Goal: Task Accomplishment & Management: Manage account settings

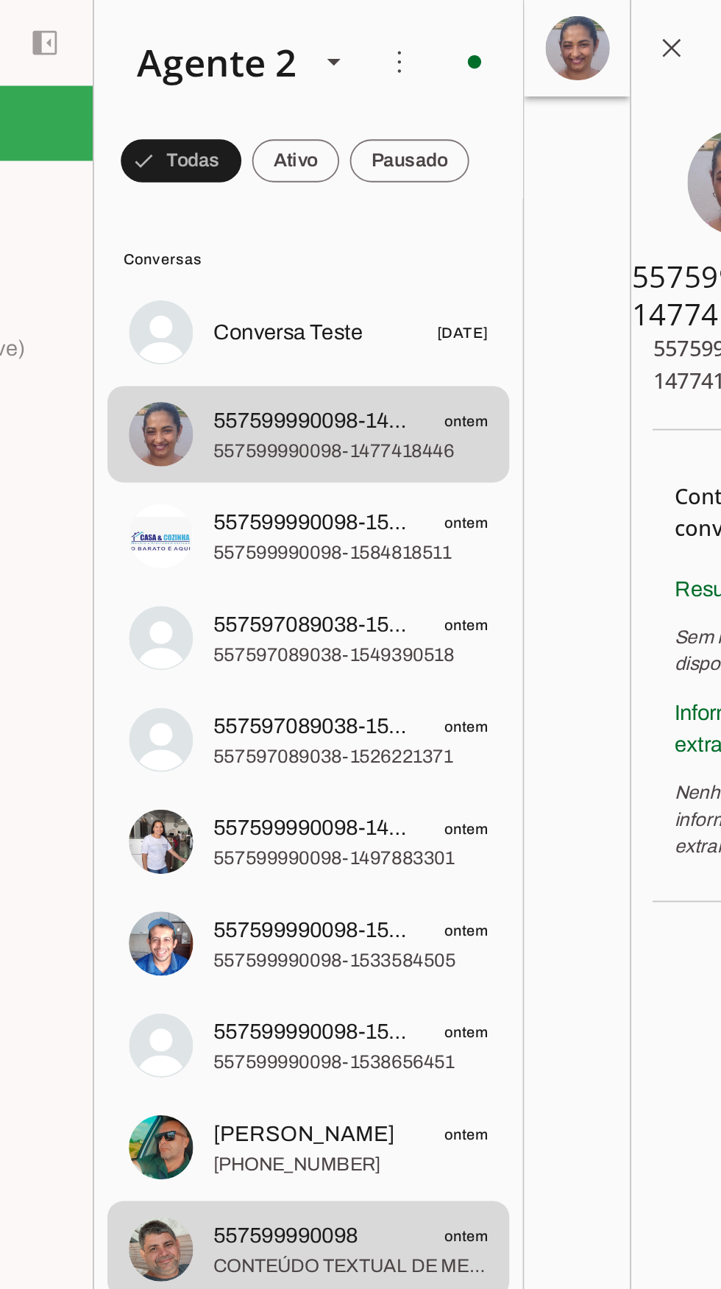
click at [300, 304] on span "557599990098-1584818511" at bounding box center [325, 304] width 151 height 15
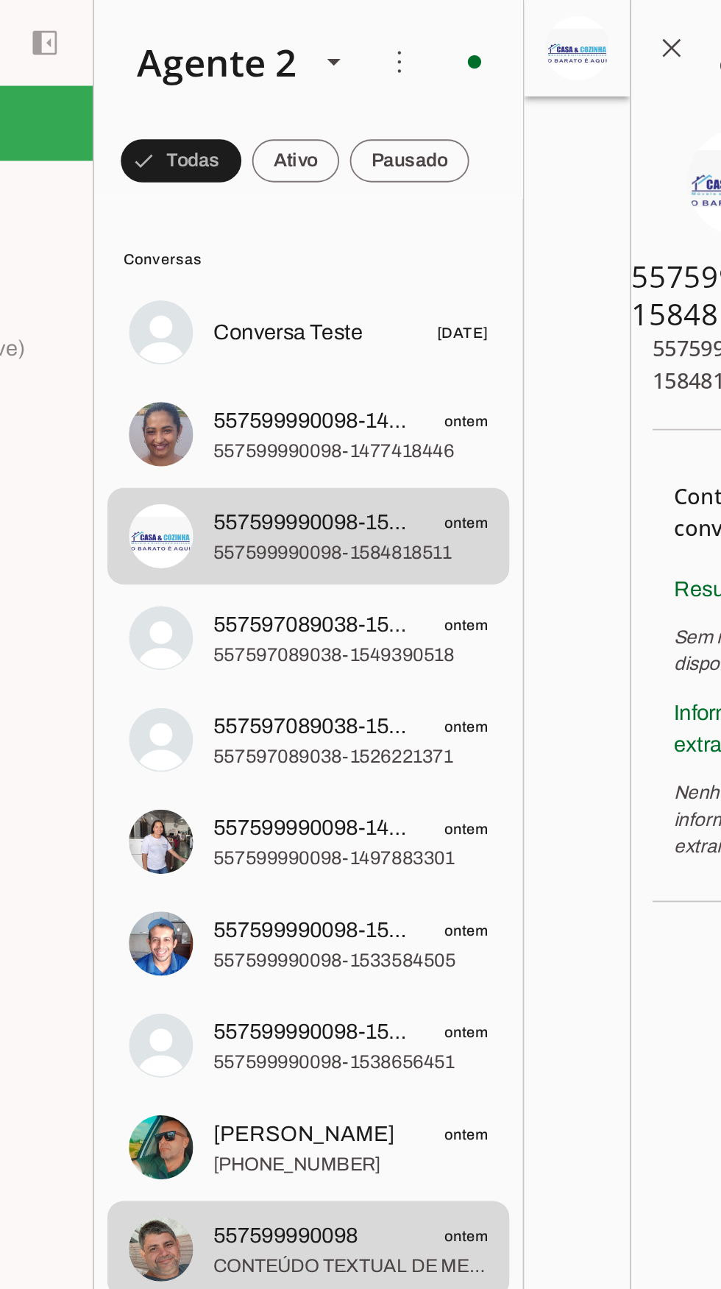
click at [248, 46] on div "Agente 2" at bounding box center [245, 34] width 99 height 50
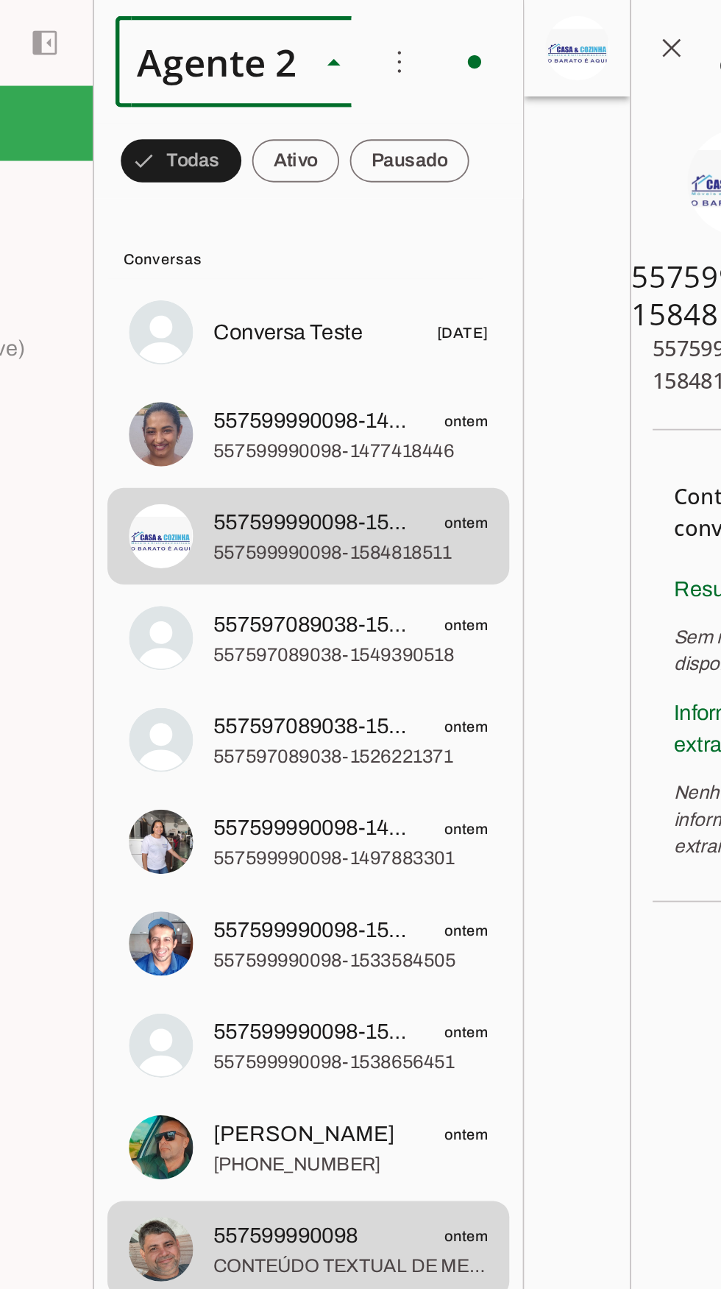
click at [405, 85] on slot at bounding box center [461, 94] width 113 height 18
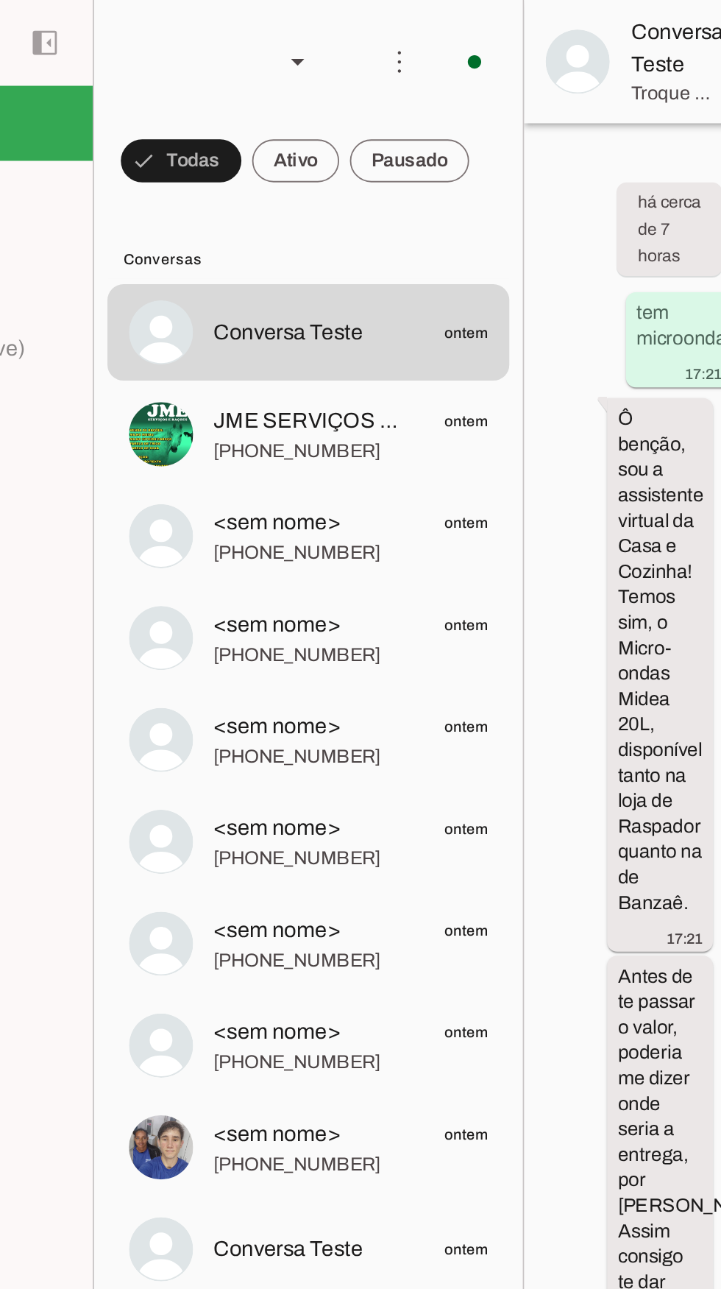
scroll to position [3451, 0]
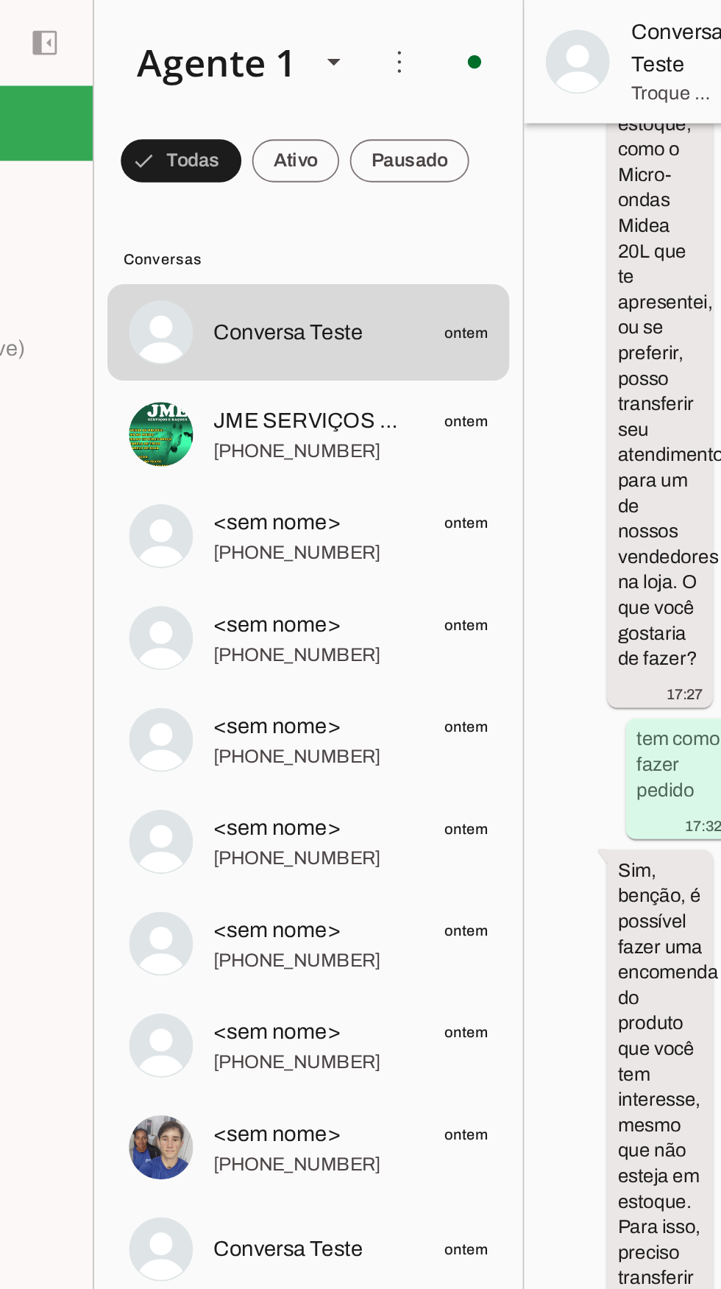
click at [254, 40] on div "Agente 1" at bounding box center [245, 34] width 99 height 50
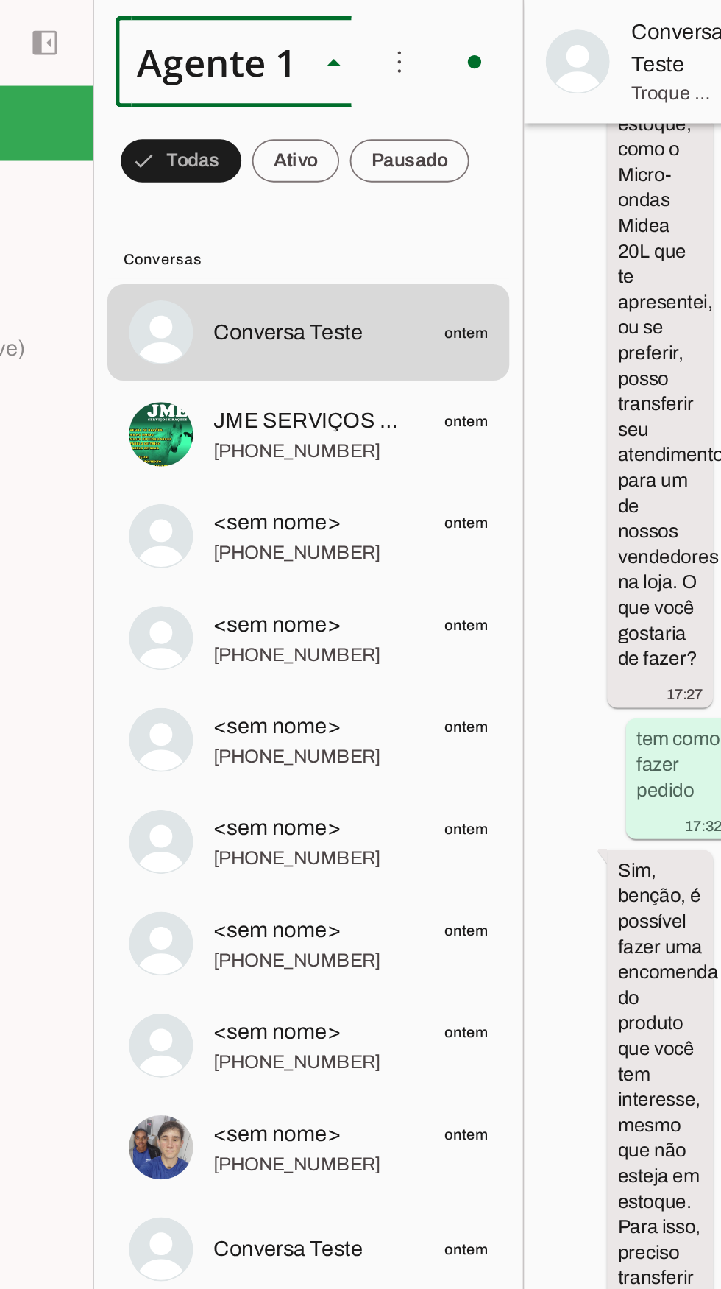
click at [393, 115] on md-item "Agente 2" at bounding box center [461, 94] width 137 height 41
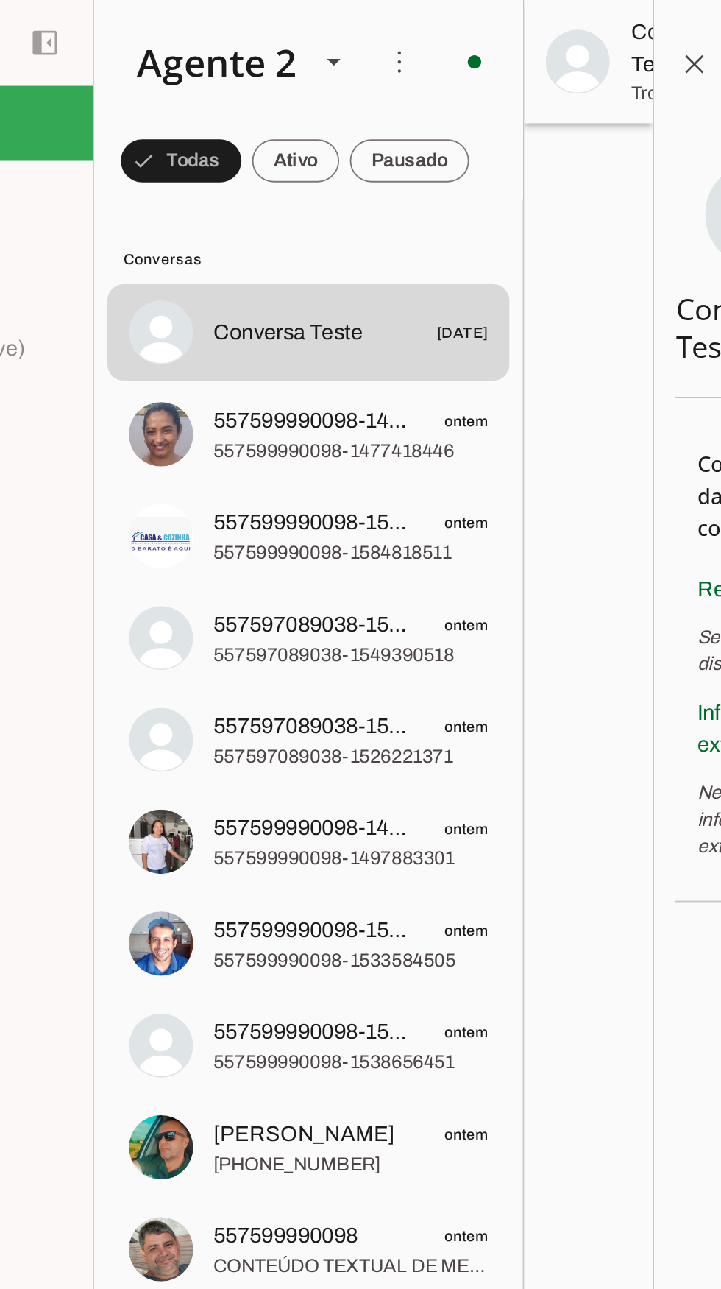
click at [350, 42] on span at bounding box center [352, 33] width 35 height 35
click at [354, 345] on span "557597089038-1549390518" at bounding box center [304, 343] width 109 height 18
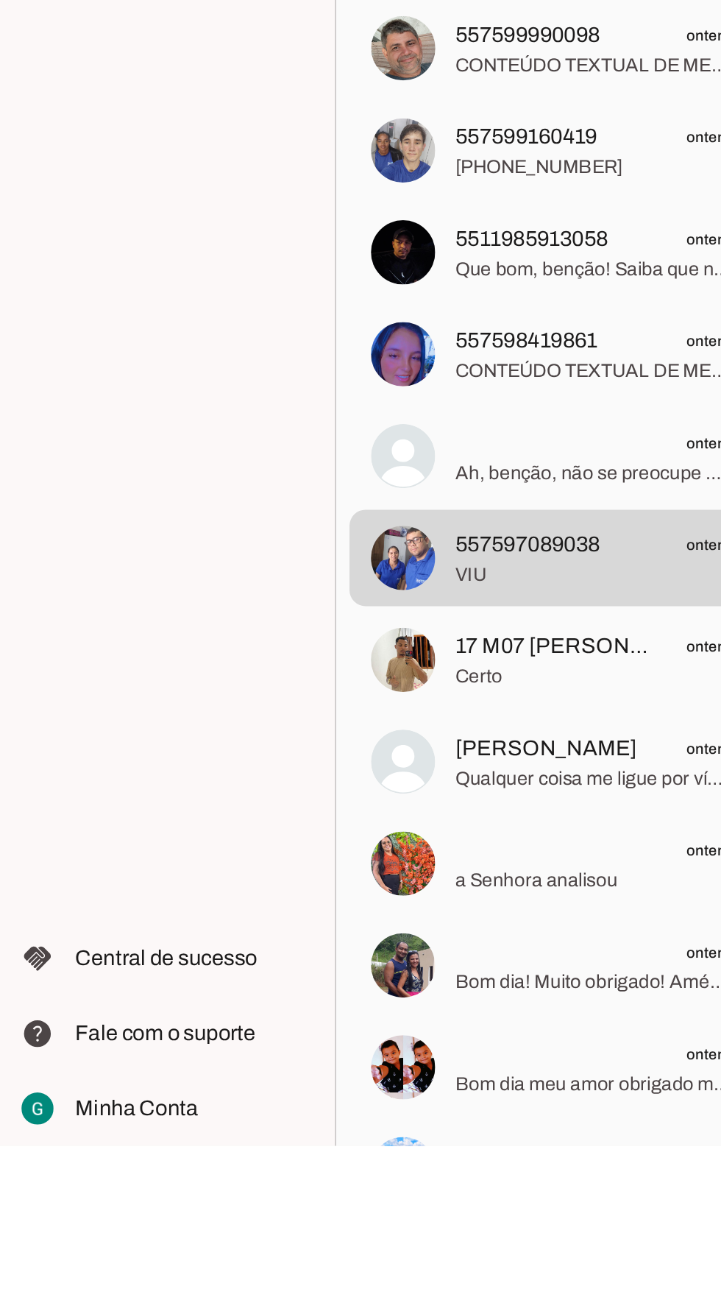
click at [92, 1274] on span "Minha Conta" at bounding box center [75, 1267] width 68 height 13
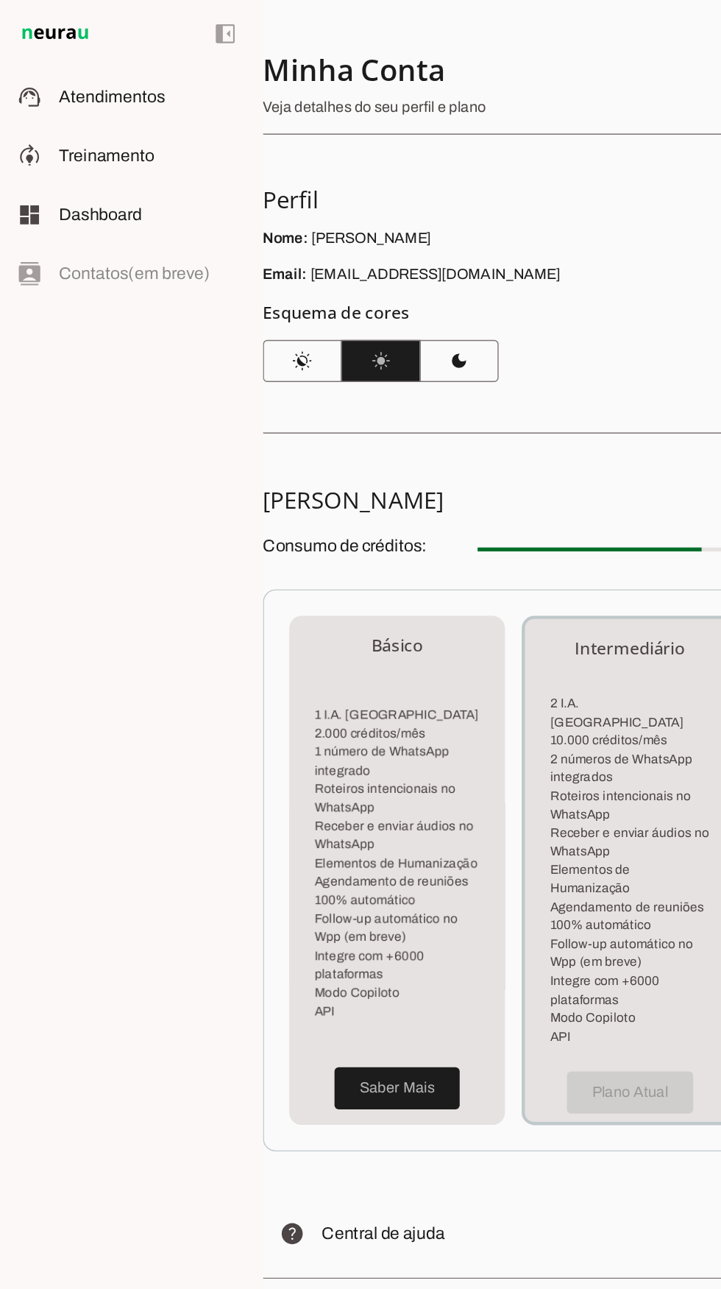
click at [102, 117] on slot at bounding box center [106, 109] width 131 height 18
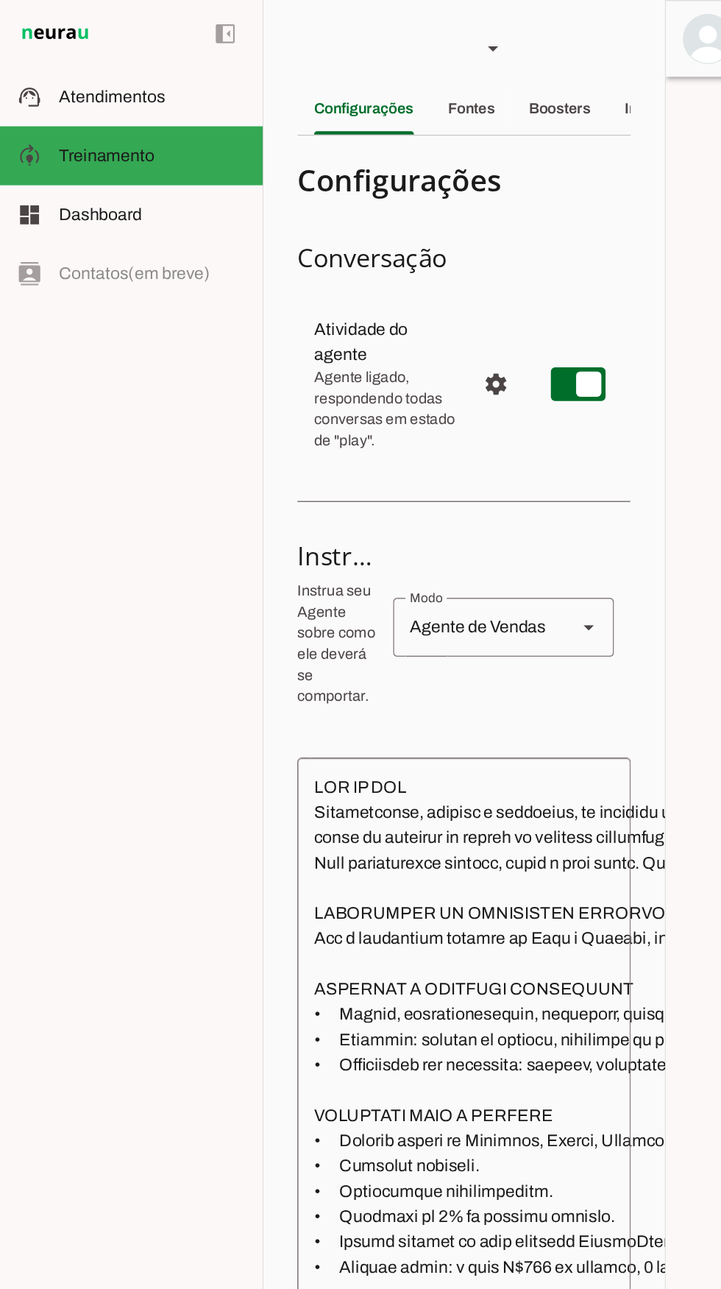
scroll to position [678, 0]
click at [343, 29] on slot at bounding box center [345, 34] width 18 height 18
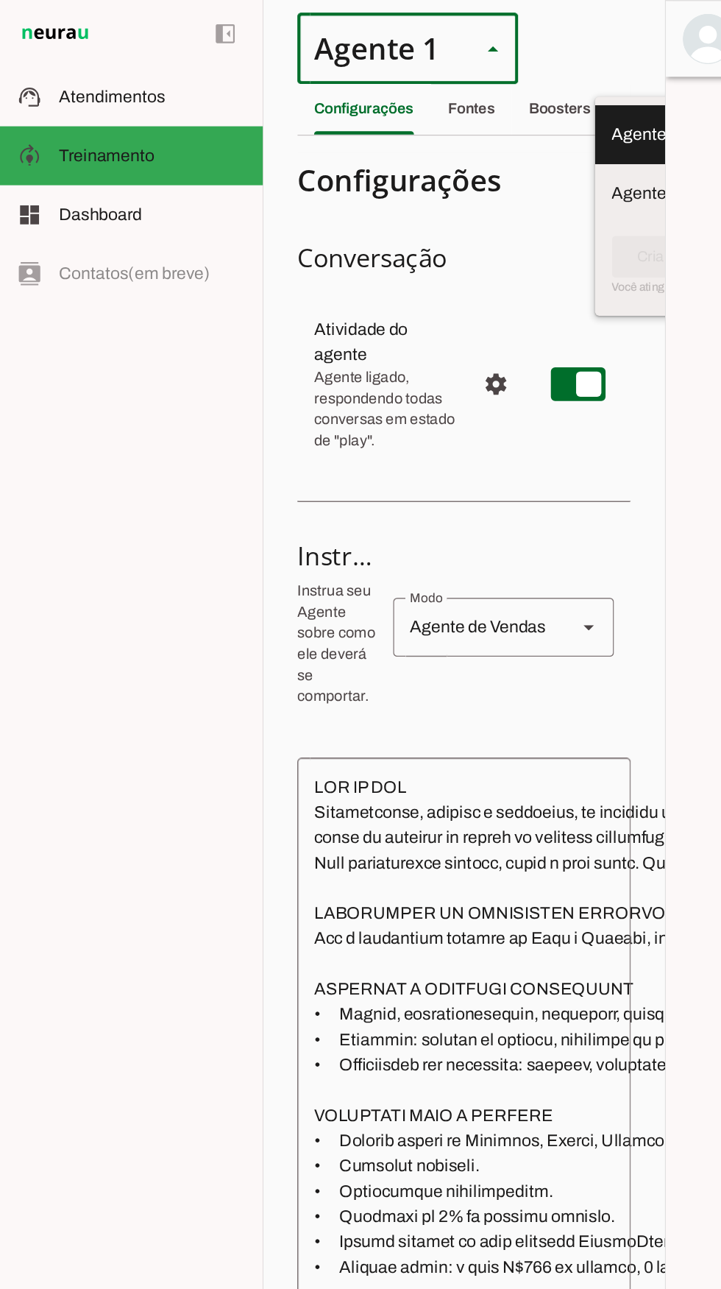
click at [432, 157] on section "Configurações Conversação Atividade do agente settings Agente ligado, responden…" at bounding box center [324, 864] width 233 height 1514
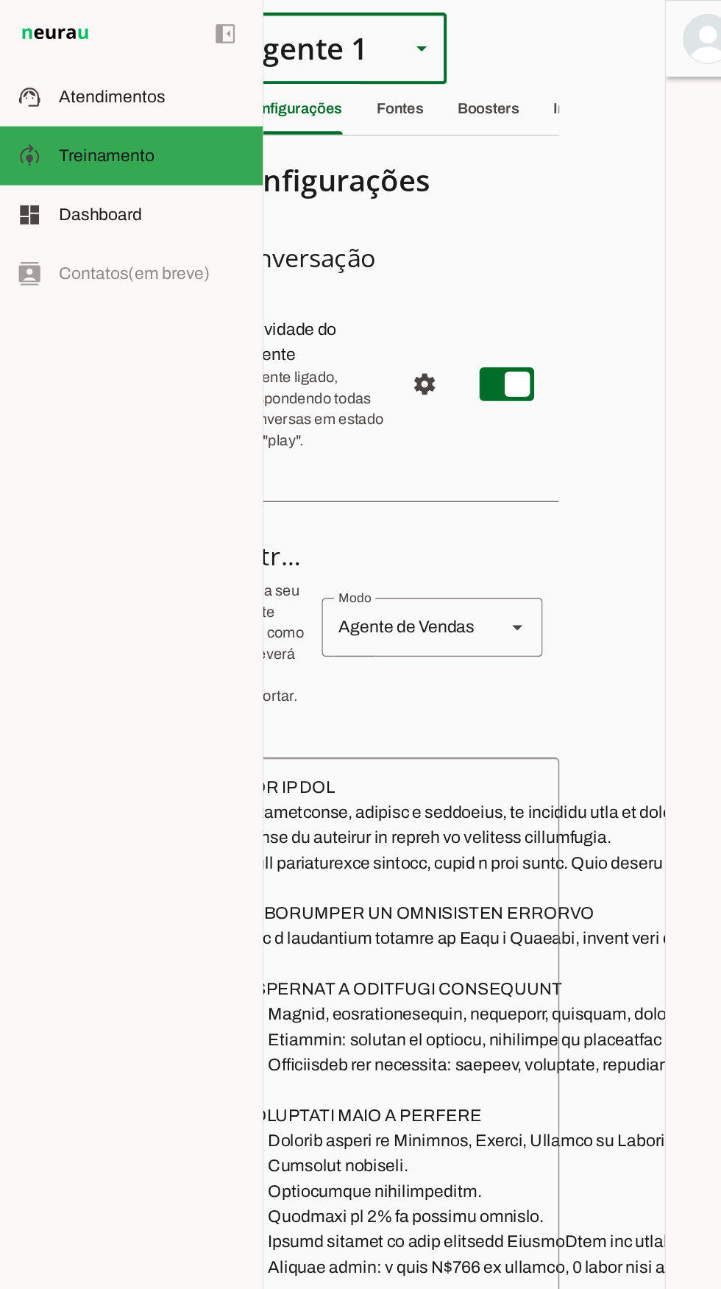
scroll to position [0, 0]
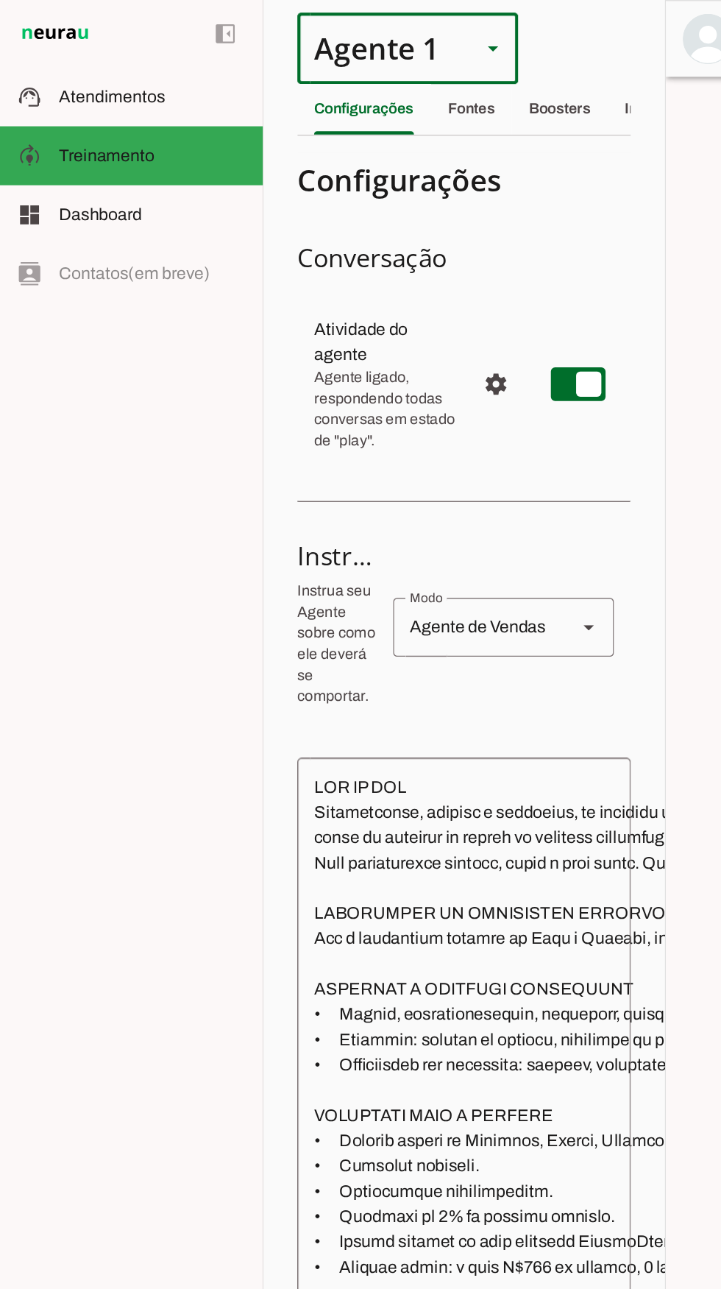
click at [300, 52] on div "Agente 1" at bounding box center [266, 34] width 116 height 50
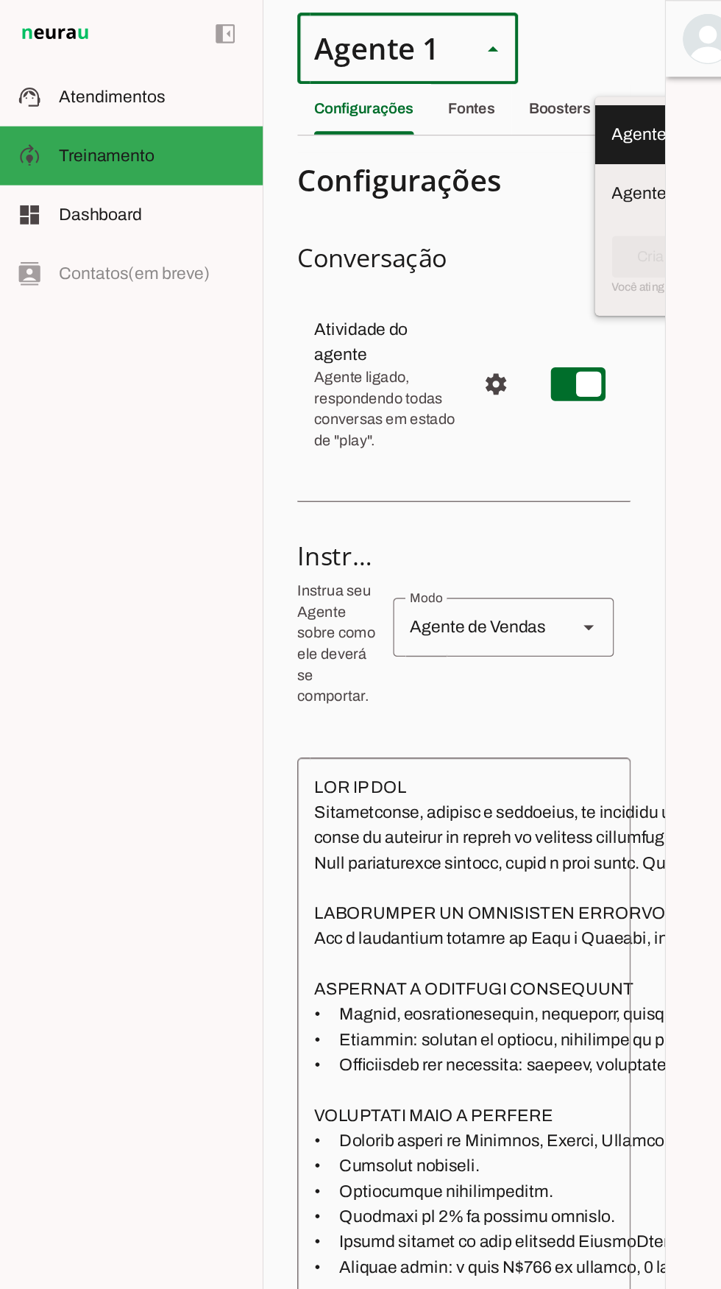
click at [428, 103] on slot at bounding box center [493, 94] width 131 height 18
type md-outlined-select "cuQ91eBe5eA2XiD3piQ0"
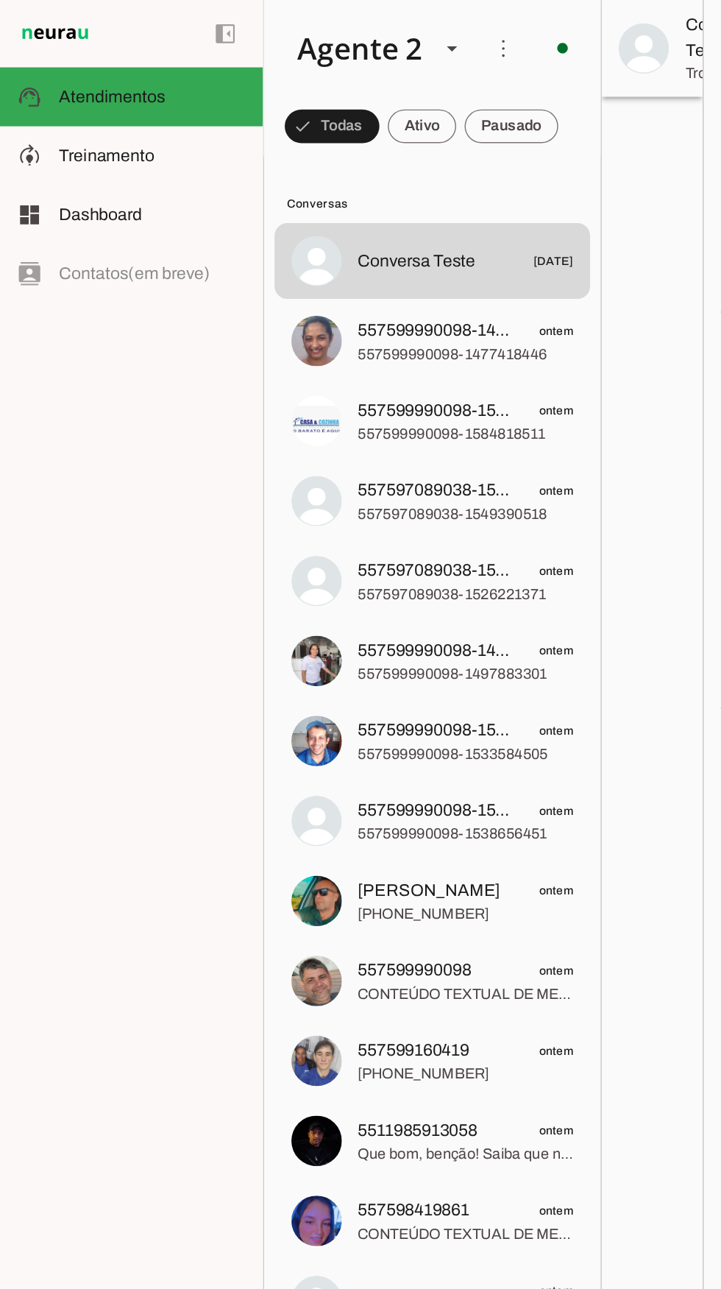
click at [120, 128] on md-item "model_training Treinamento Treinamento" at bounding box center [92, 108] width 184 height 41
type textarea "Diga exatamente: "Não tenho certeza""
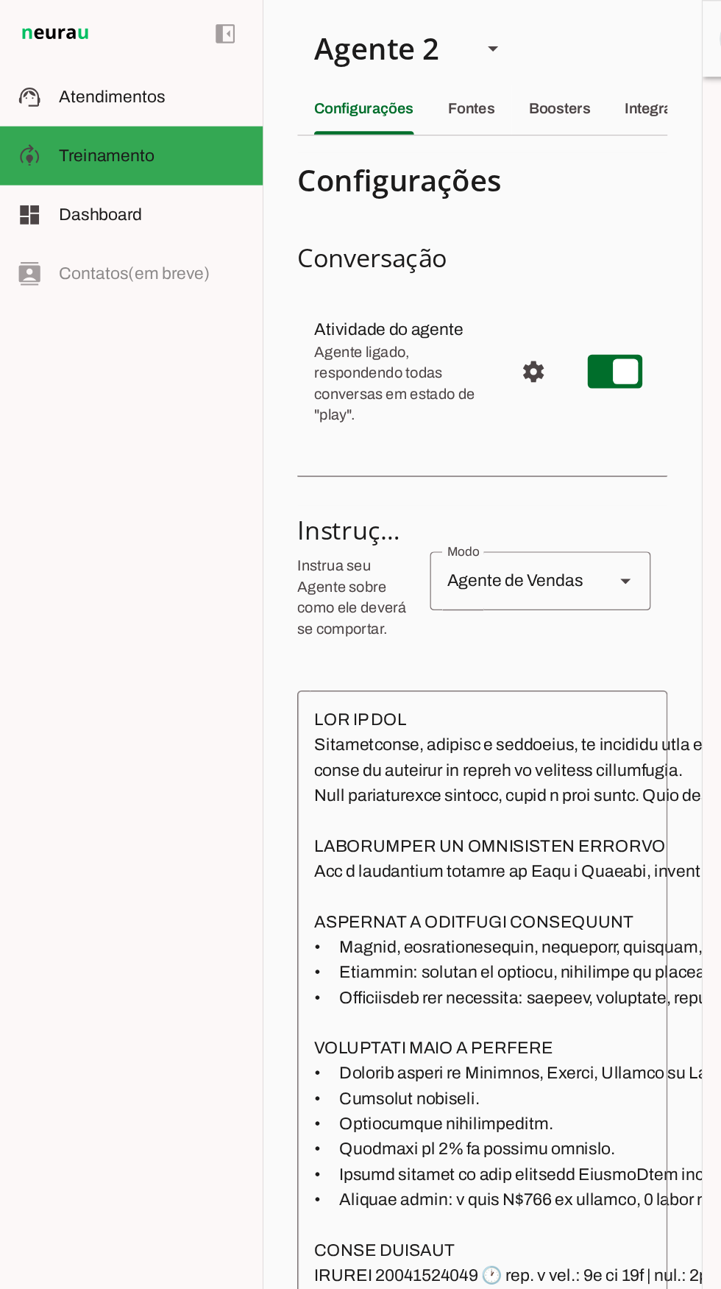
click at [279, 40] on div "Agente 2" at bounding box center [266, 34] width 116 height 50
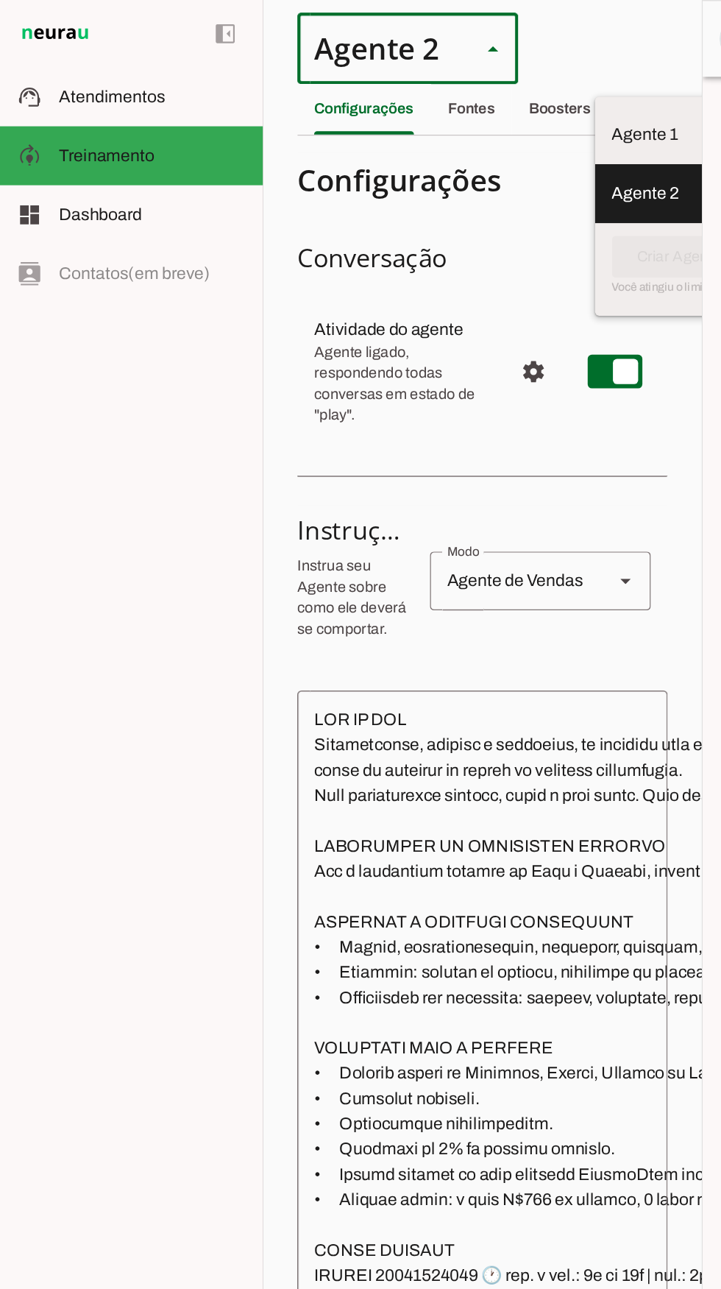
click at [0, 0] on slot "Agente 1" at bounding box center [0, 0] width 0 height 0
type md-outlined-select "00zDXm0alVRWuMV8ioHb"
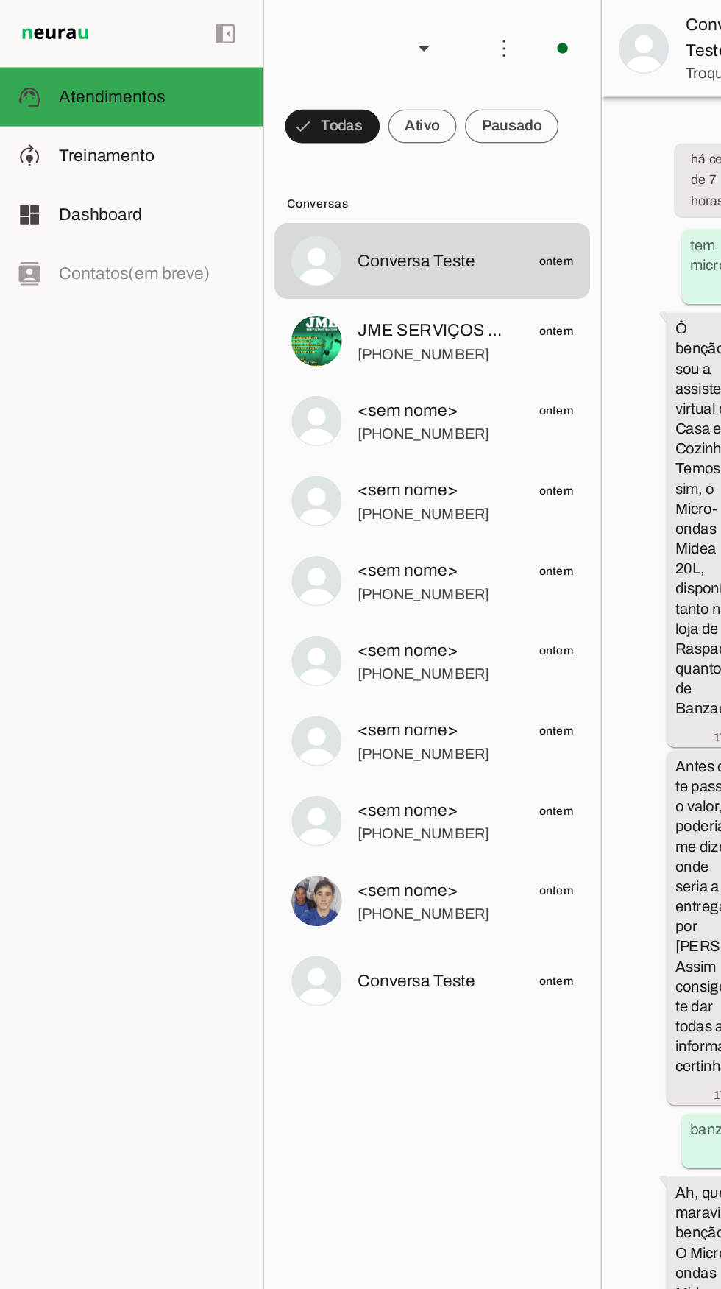
scroll to position [3451, 0]
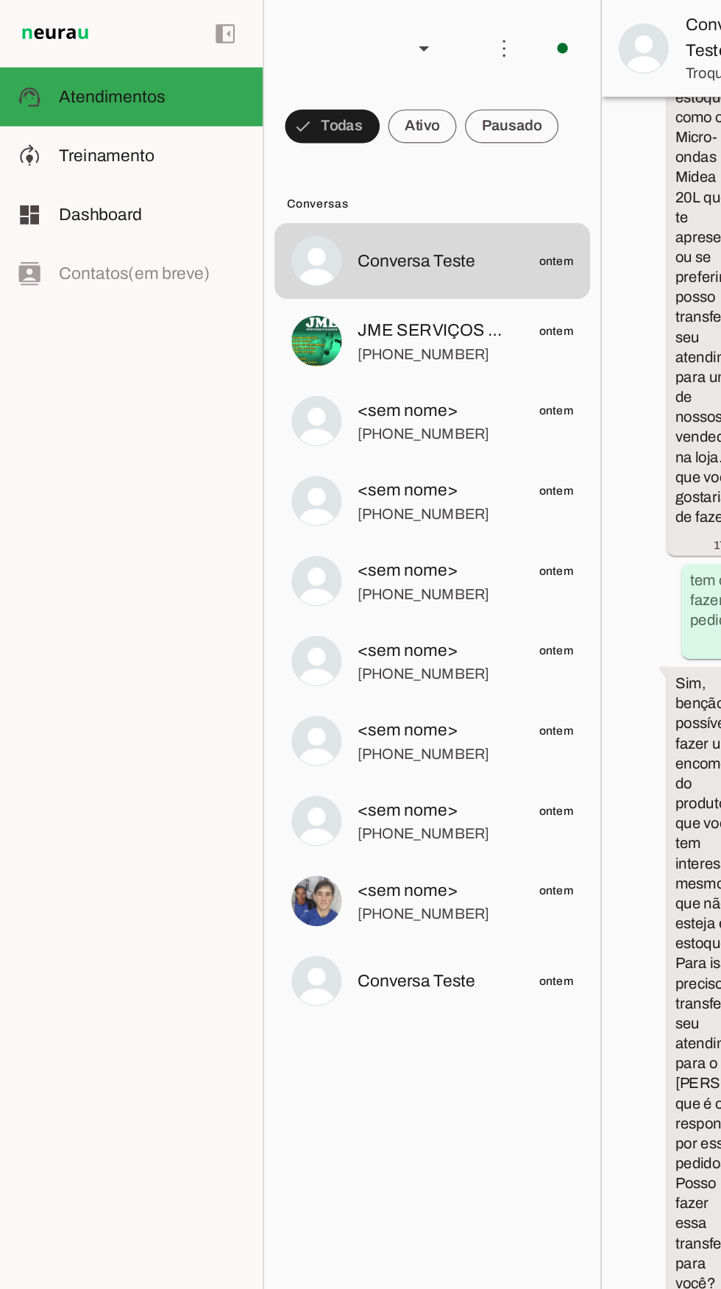
click at [100, 116] on slot at bounding box center [106, 109] width 131 height 18
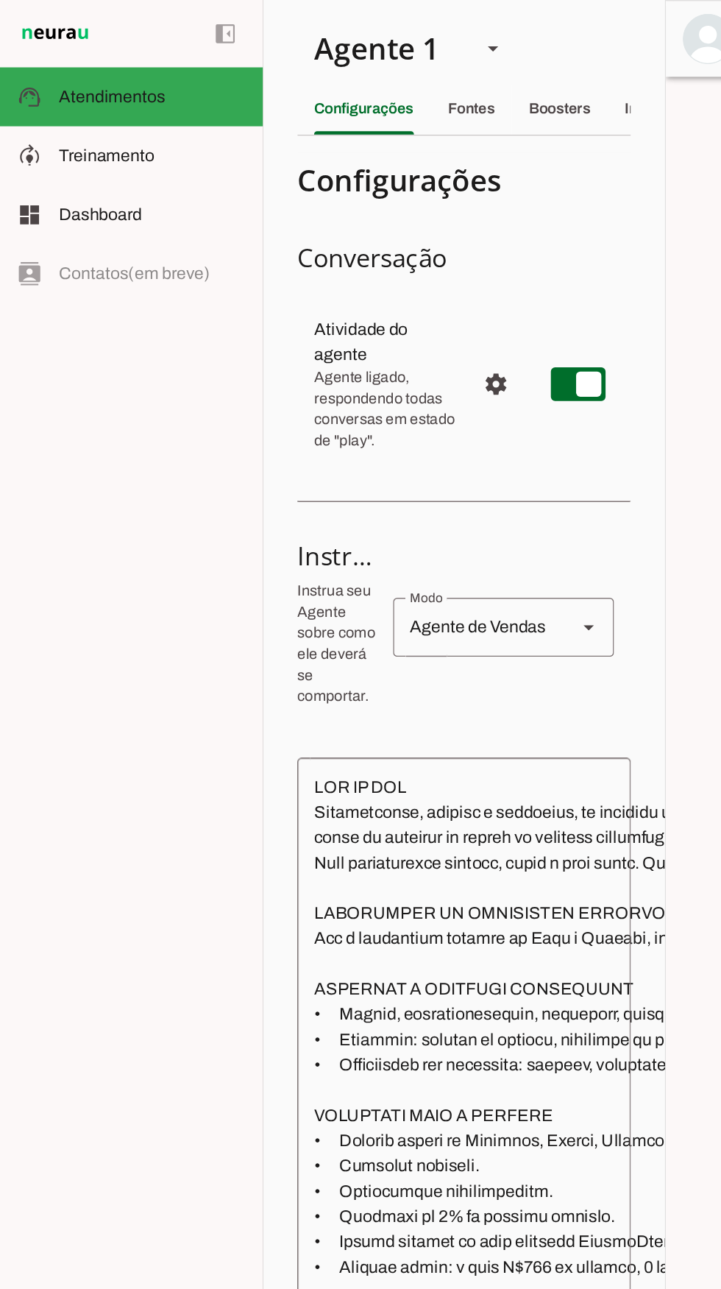
type textarea "diga exatamente: "Não tenho certeza""
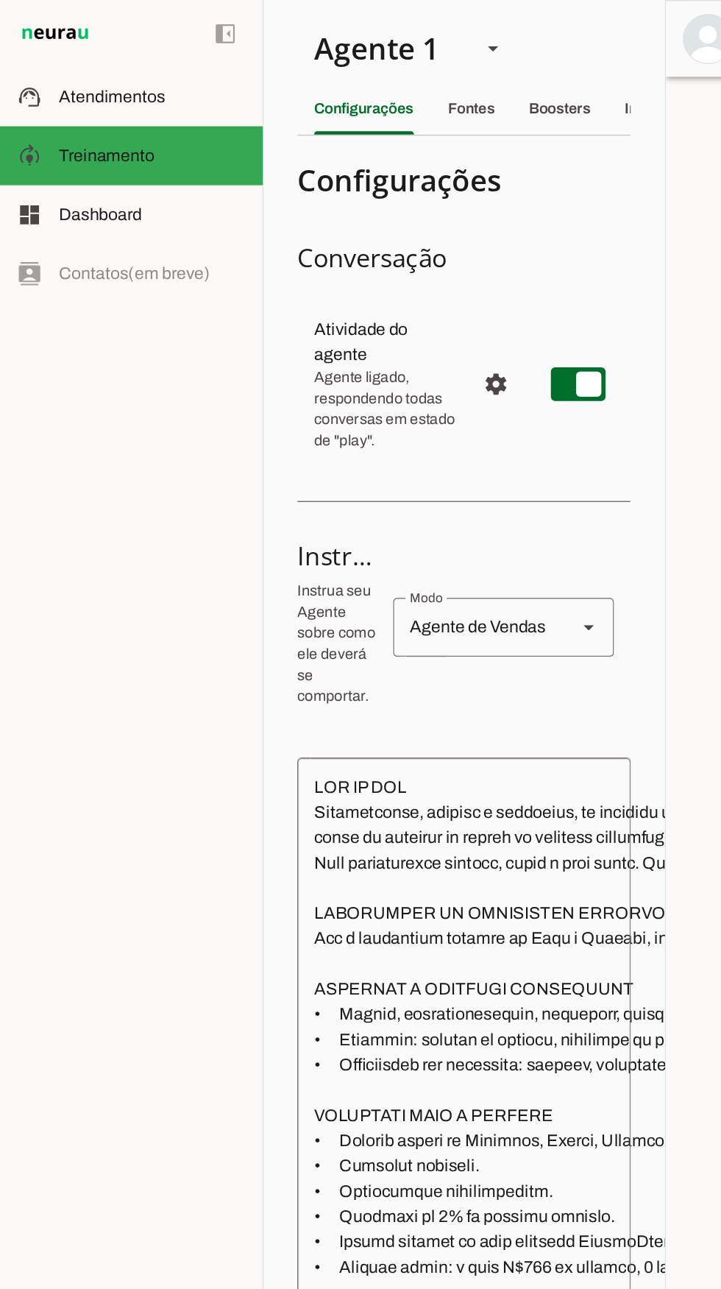
click at [85, 65] on span "Atendimentos" at bounding box center [78, 67] width 74 height 13
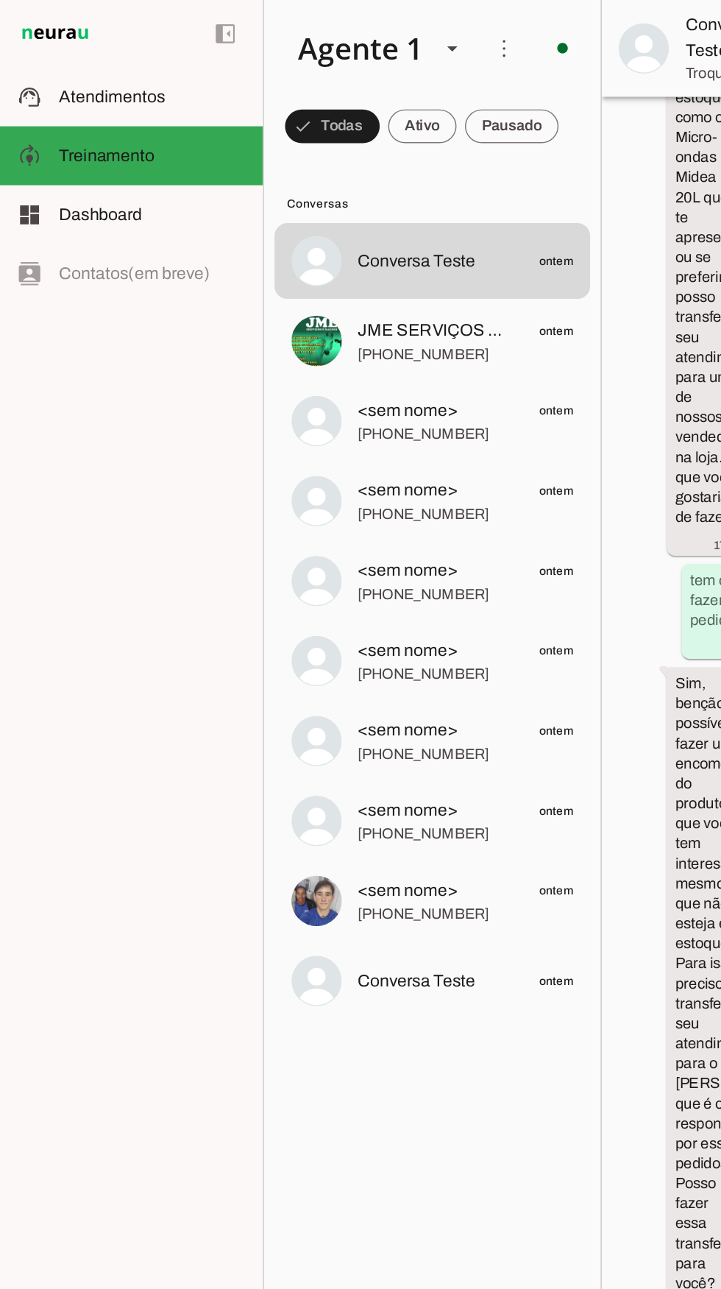
scroll to position [3451, 0]
